Goal: Navigation & Orientation: Find specific page/section

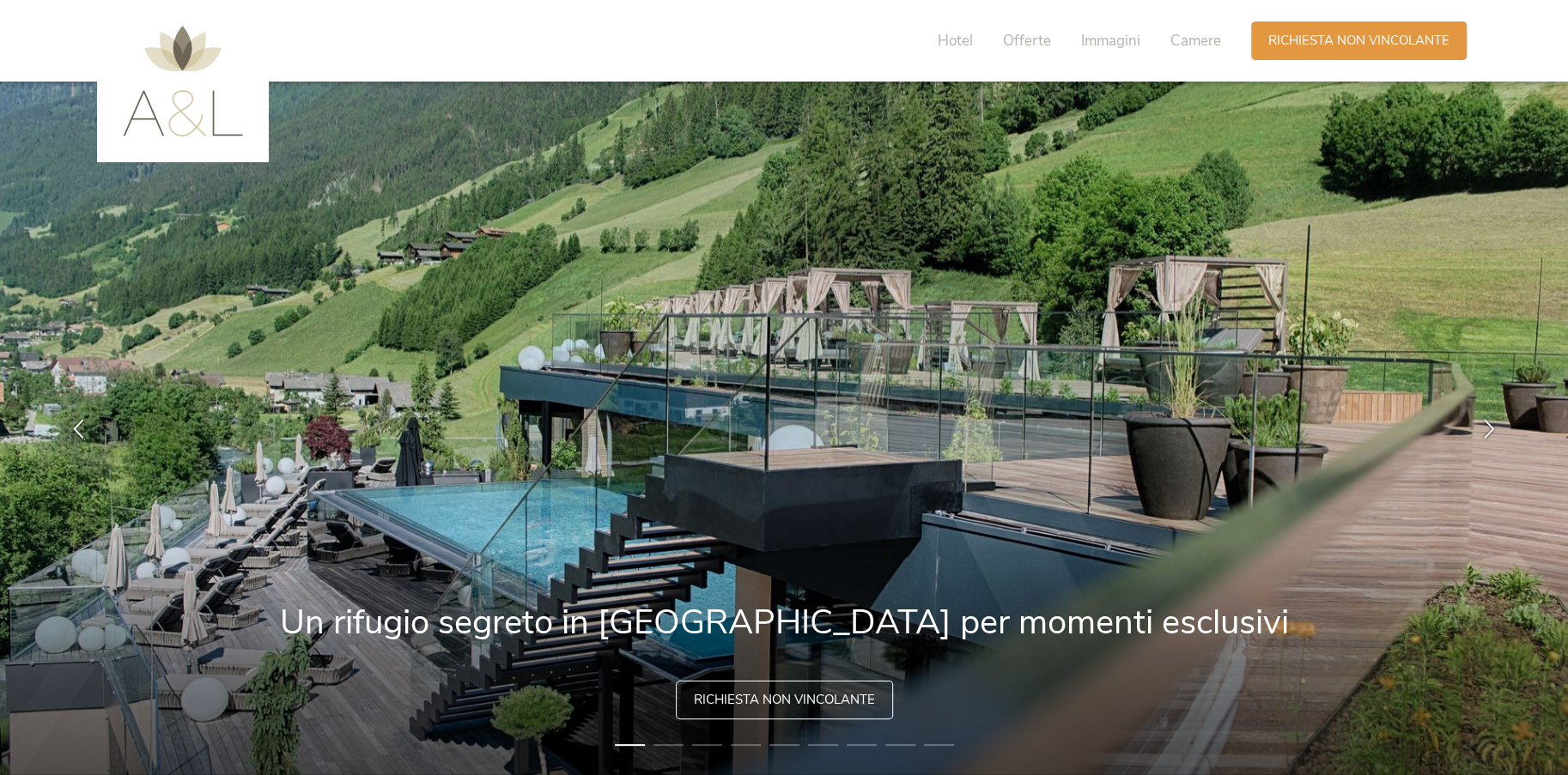
click at [190, 111] on img at bounding box center [183, 81] width 120 height 110
click at [962, 41] on span "Hotel" at bounding box center [956, 41] width 35 height 19
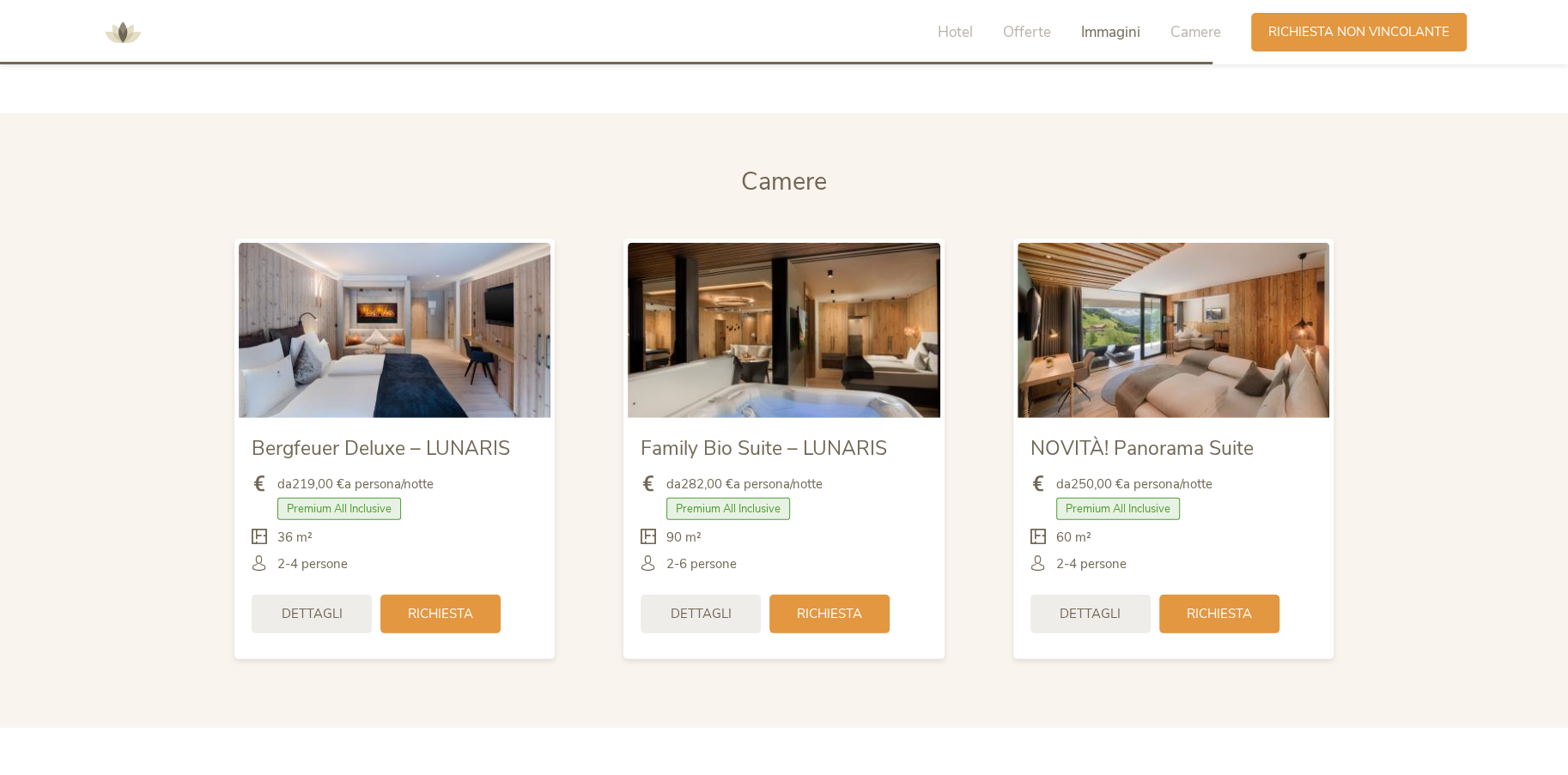
scroll to position [5166, 0]
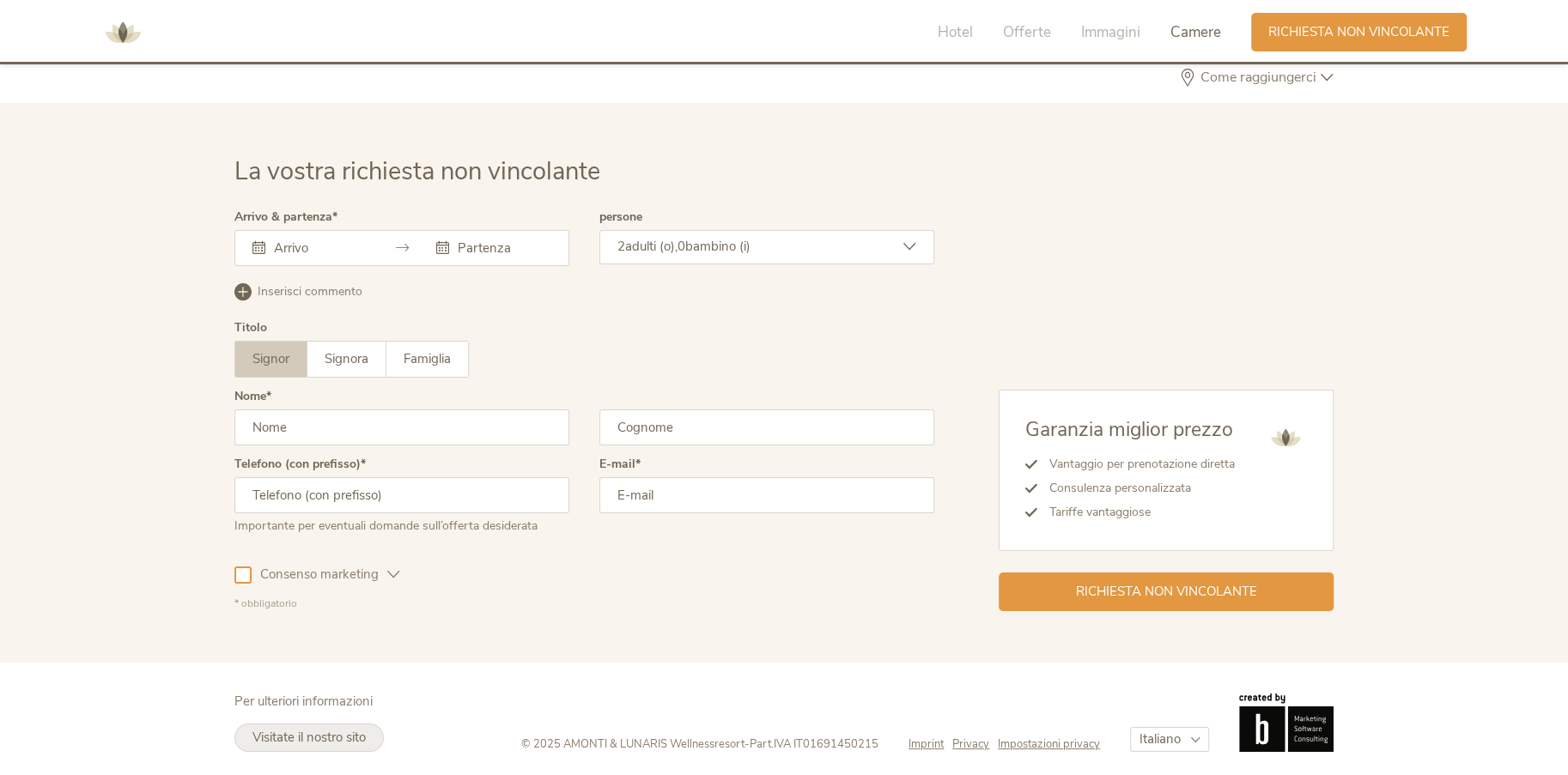
click at [354, 739] on span "Visitate il nostro sito" at bounding box center [309, 737] width 113 height 17
